Goal: Task Accomplishment & Management: Complete application form

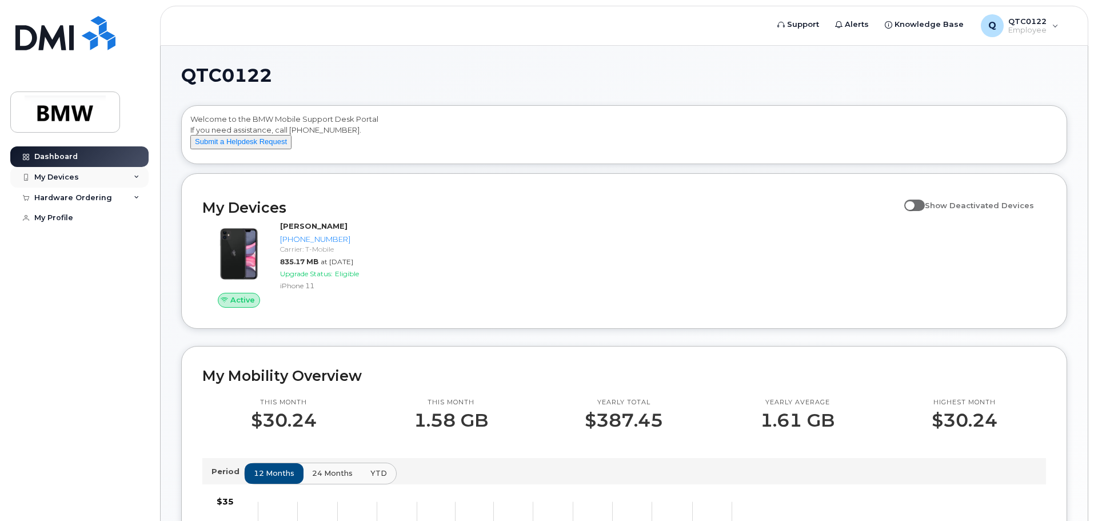
click at [137, 179] on icon at bounding box center [137, 177] width 6 height 6
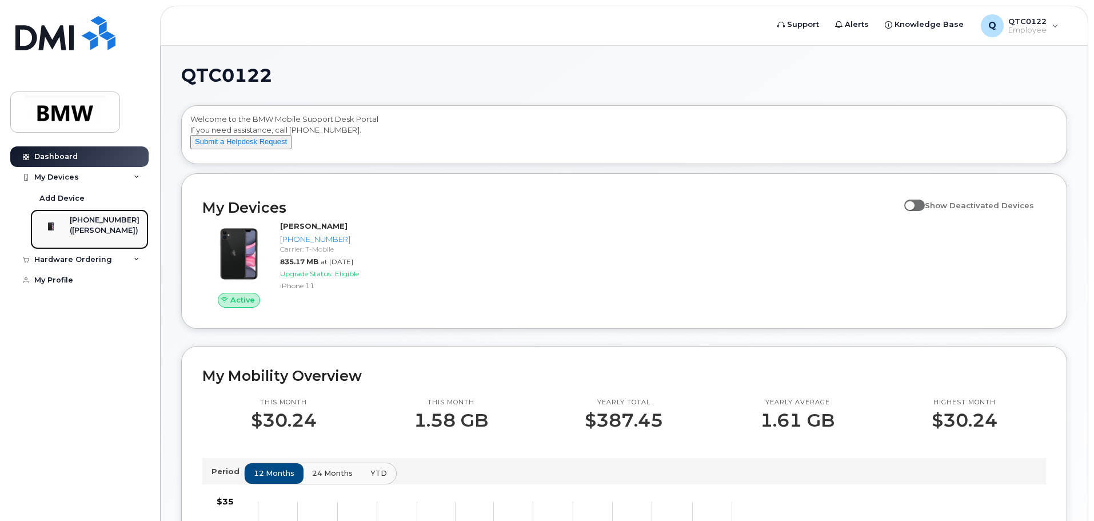
click at [95, 235] on div "([PERSON_NAME])" at bounding box center [105, 230] width 70 height 10
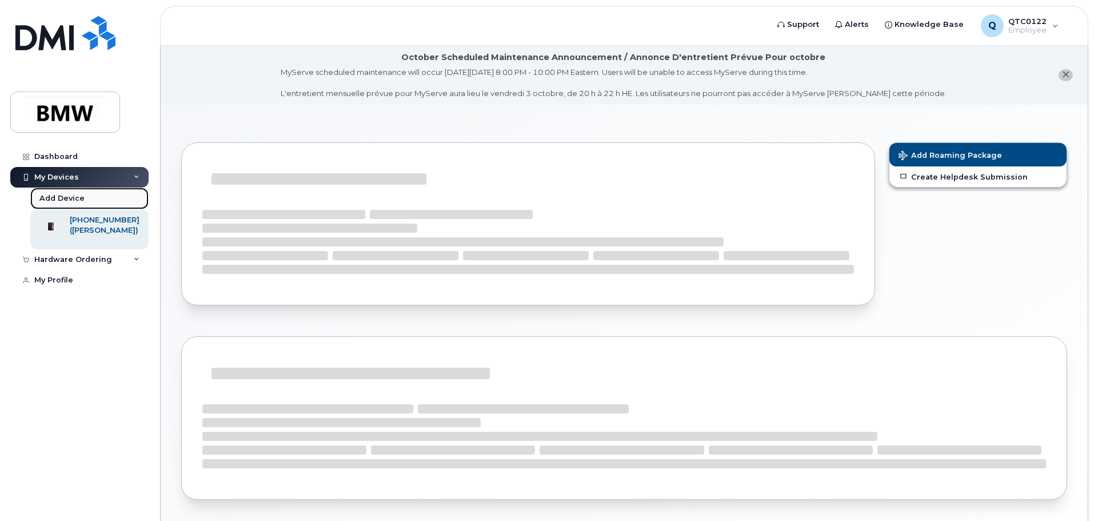
click at [72, 202] on div "Add Device" at bounding box center [61, 198] width 45 height 10
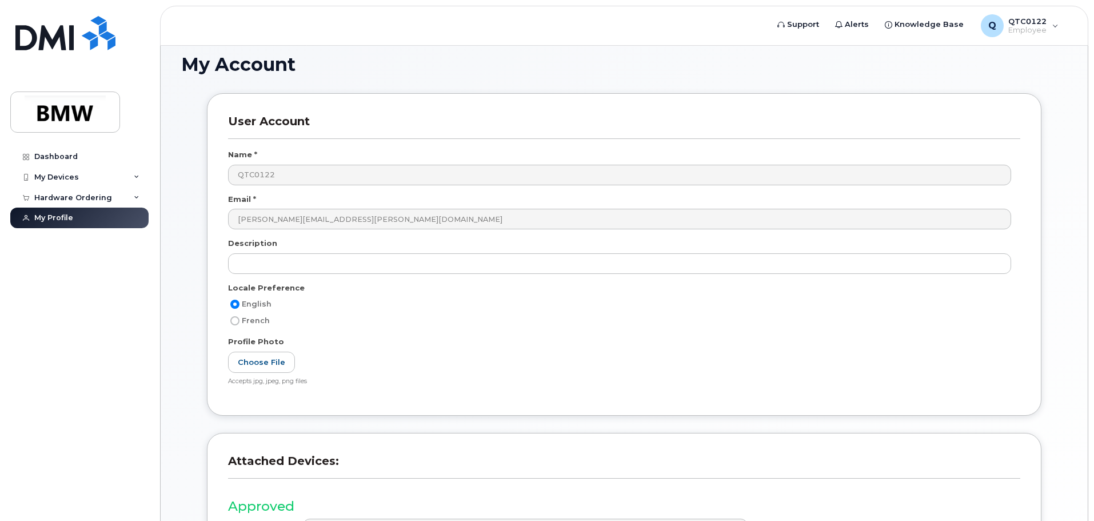
scroll to position [45, 0]
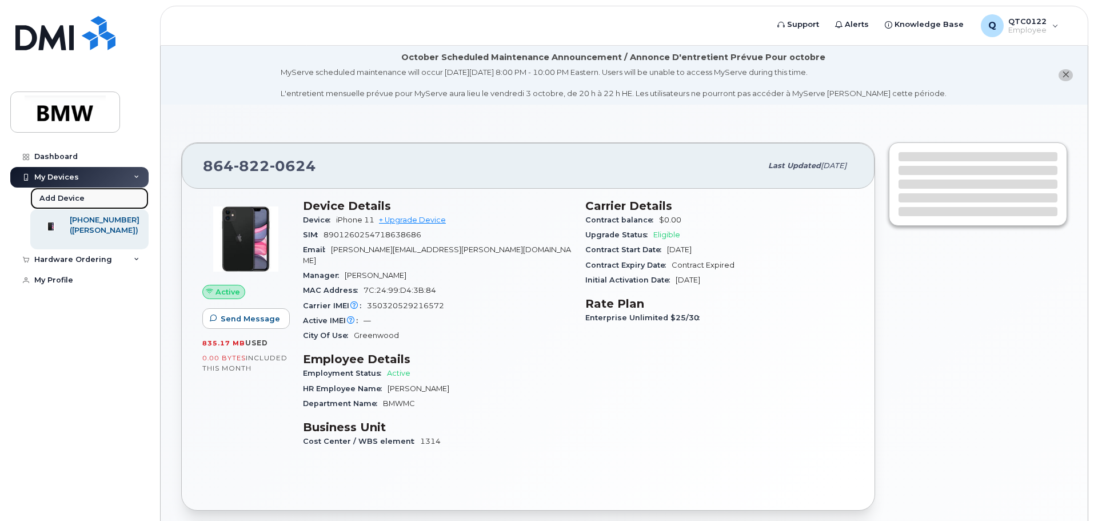
click at [72, 197] on div "Add Device" at bounding box center [61, 198] width 45 height 10
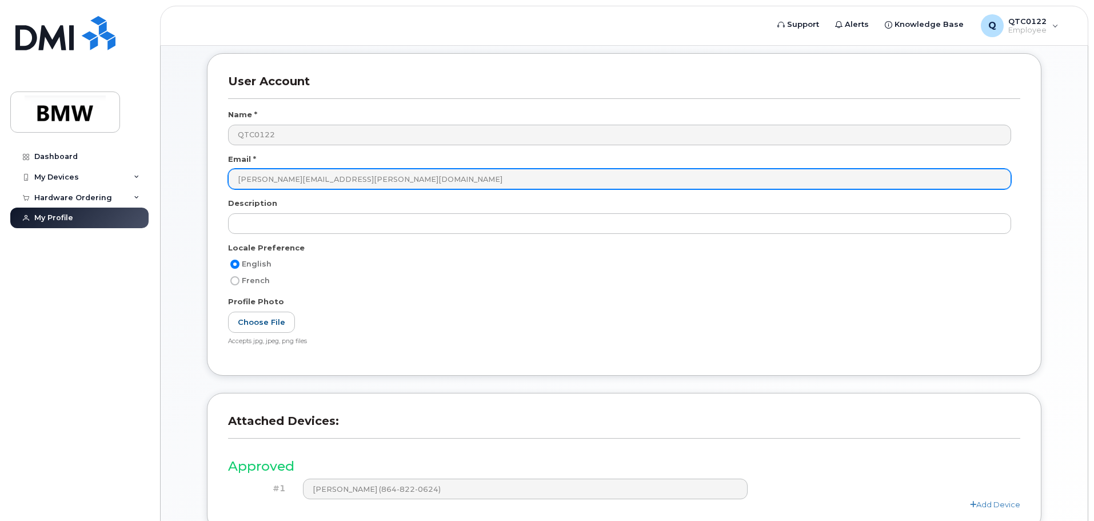
scroll to position [217, 0]
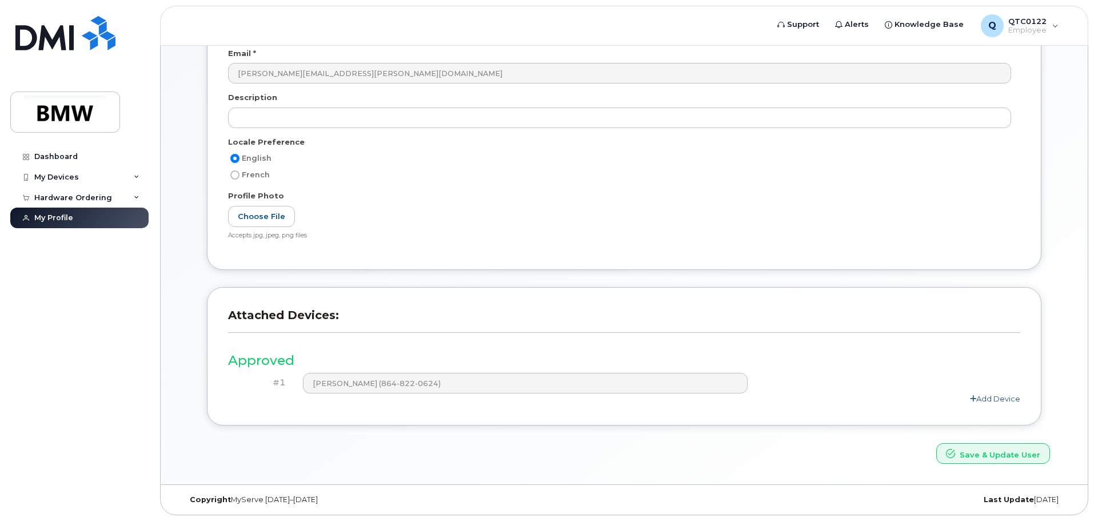
click at [999, 400] on link "Add Device" at bounding box center [995, 398] width 50 height 9
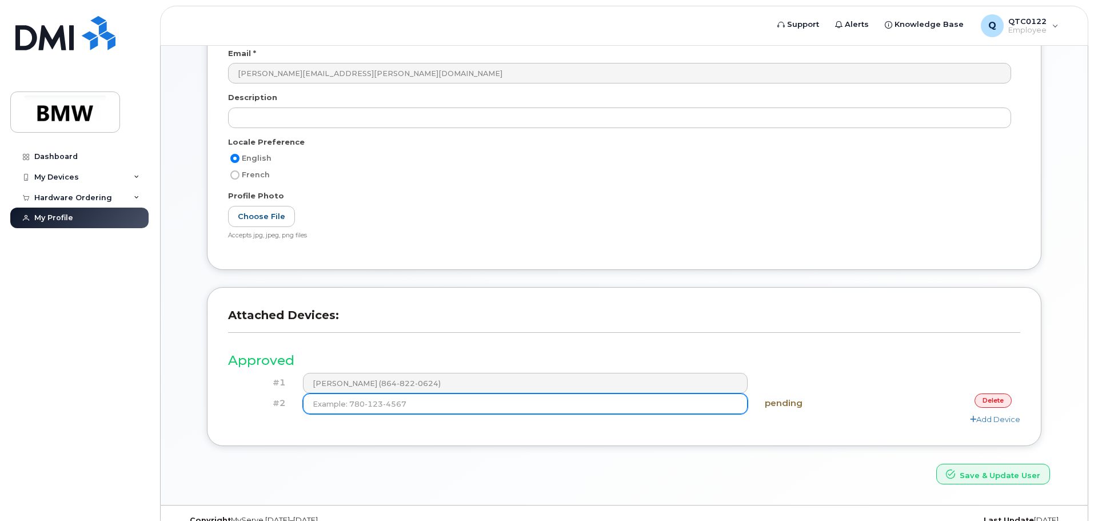
click at [477, 407] on input at bounding box center [525, 403] width 445 height 21
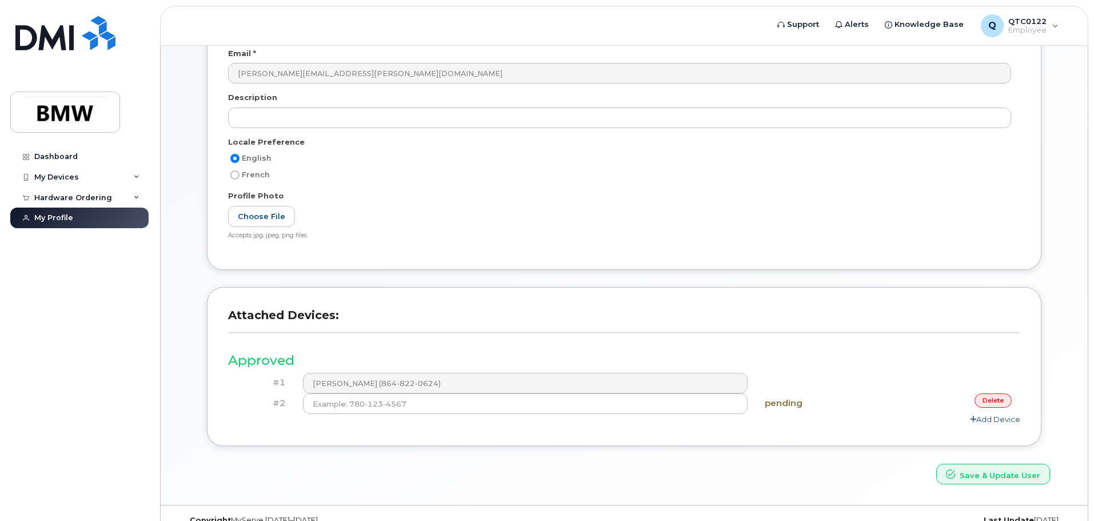
click at [1001, 401] on link "delete" at bounding box center [992, 400] width 37 height 14
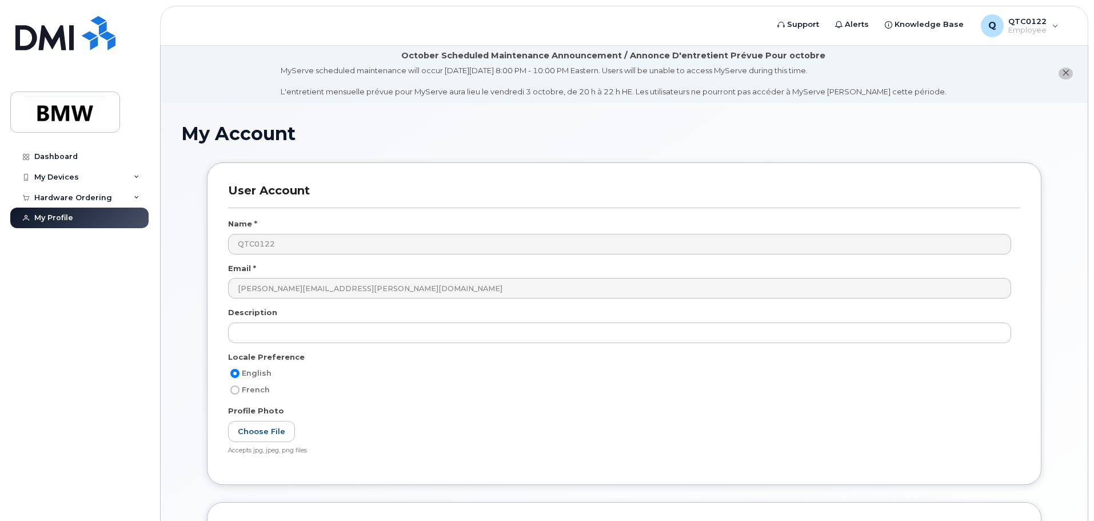
scroll to position [0, 0]
click at [54, 174] on div "My Devices" at bounding box center [56, 177] width 45 height 9
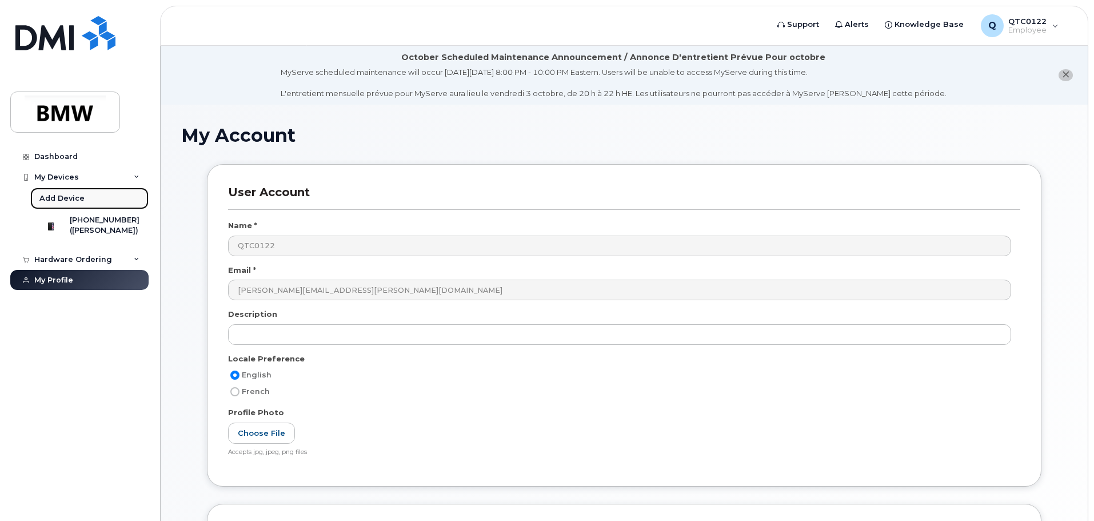
click at [69, 199] on div "Add Device" at bounding box center [61, 198] width 45 height 10
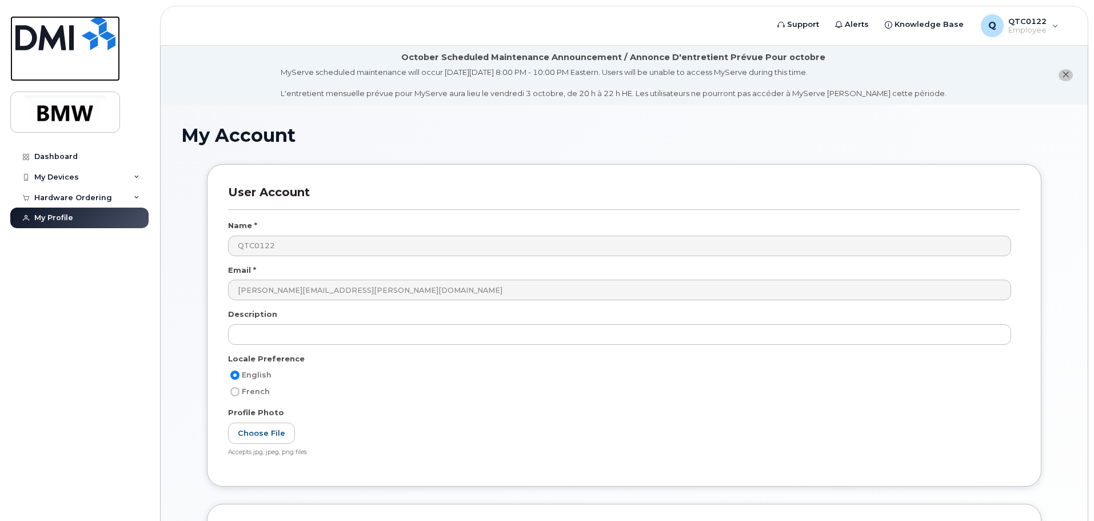
click at [59, 40] on img at bounding box center [65, 33] width 100 height 34
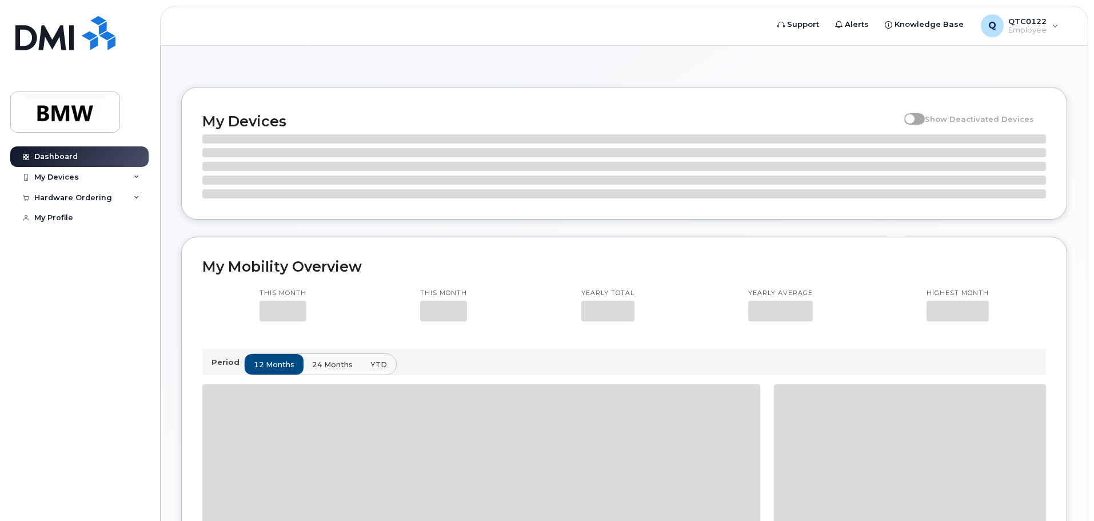
click at [134, 179] on icon at bounding box center [137, 177] width 6 height 6
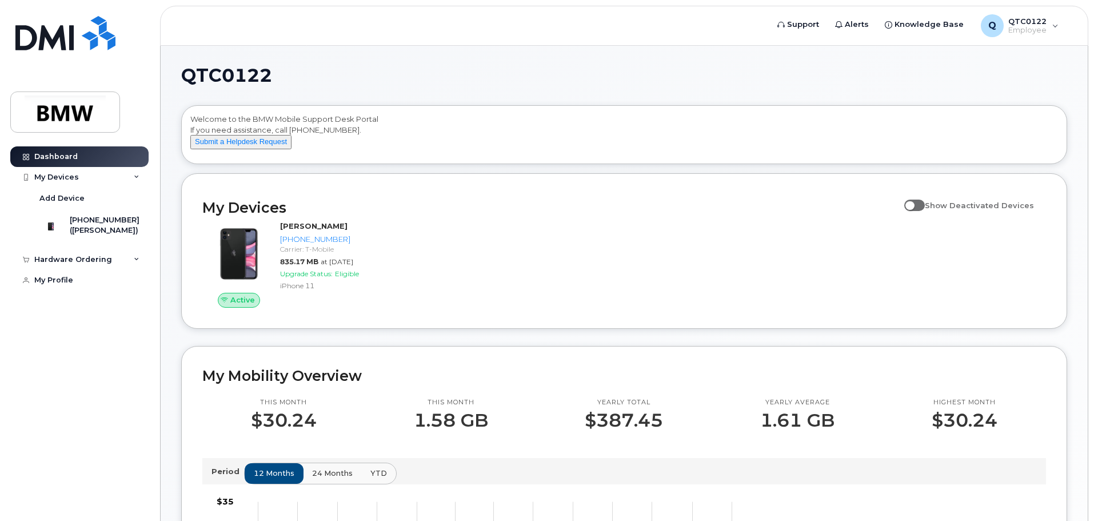
click at [920, 211] on span at bounding box center [914, 204] width 21 height 11
click at [913, 203] on input "Show Deactivated Devices" at bounding box center [908, 198] width 9 height 9
click at [922, 211] on span at bounding box center [914, 204] width 21 height 11
click at [913, 203] on input "Show Deactivated Devices" at bounding box center [908, 198] width 9 height 9
checkbox input "false"
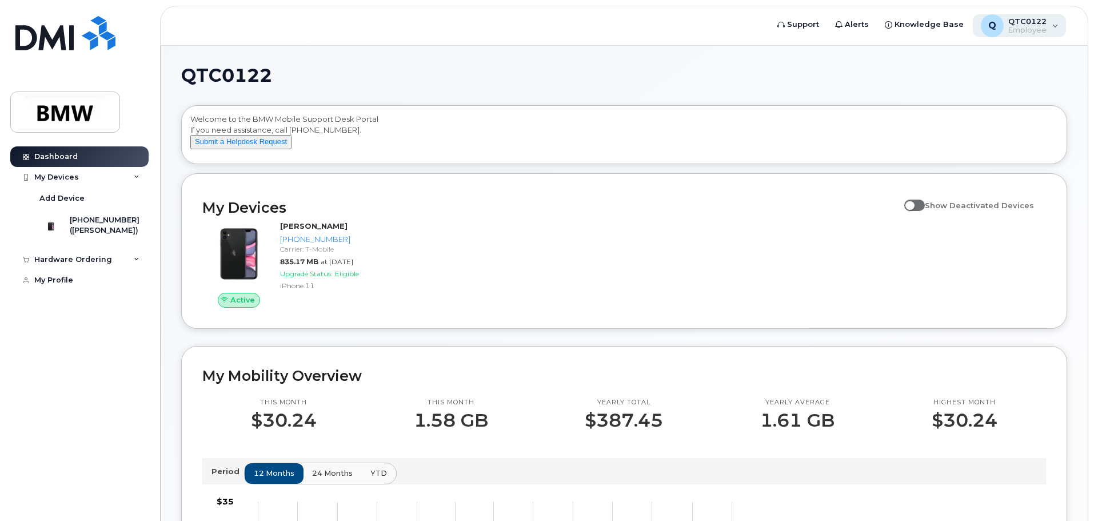
click at [1037, 26] on span "Employee" at bounding box center [1027, 30] width 38 height 9
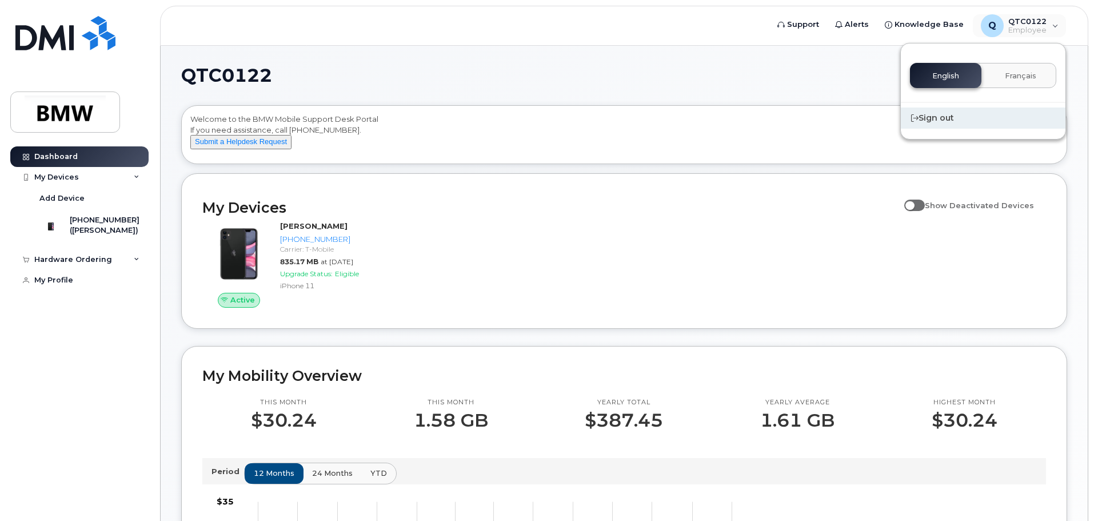
click at [918, 119] on div "Sign out" at bounding box center [983, 117] width 165 height 21
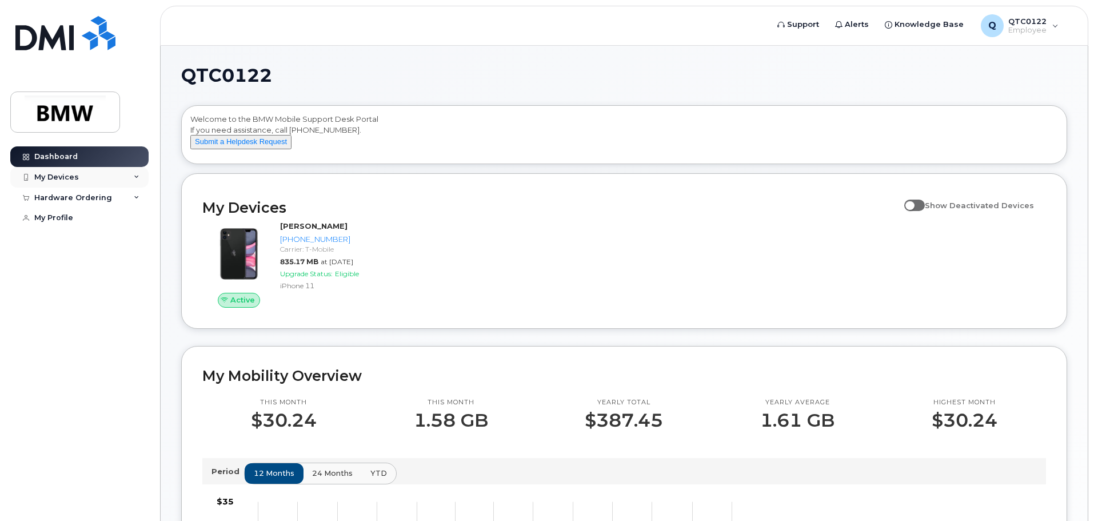
click at [139, 175] on icon at bounding box center [137, 177] width 6 height 6
click at [124, 270] on div "Hardware Ordering" at bounding box center [79, 259] width 138 height 21
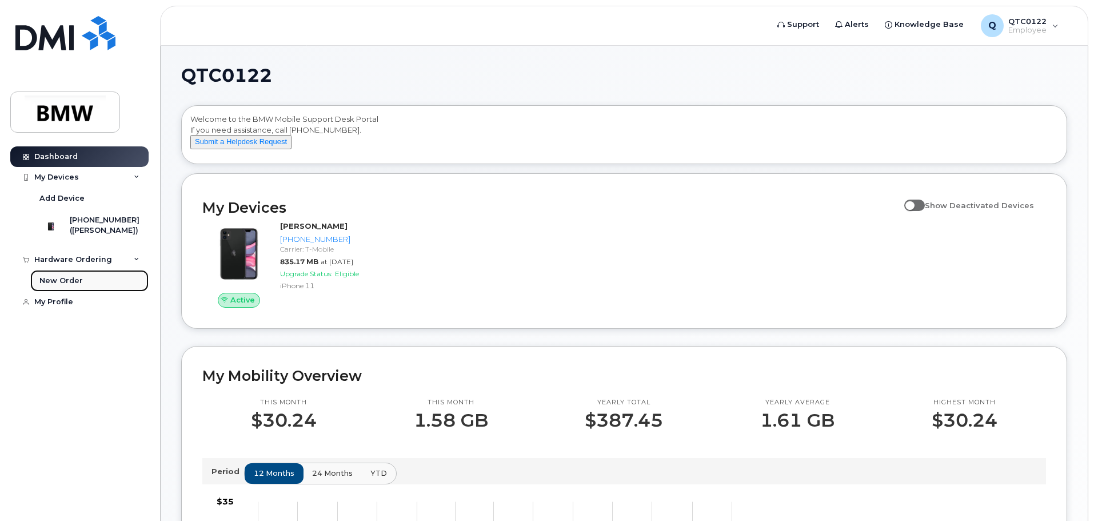
click at [77, 286] on div "New Order" at bounding box center [60, 280] width 43 height 10
